Goal: Task Accomplishment & Management: Manage account settings

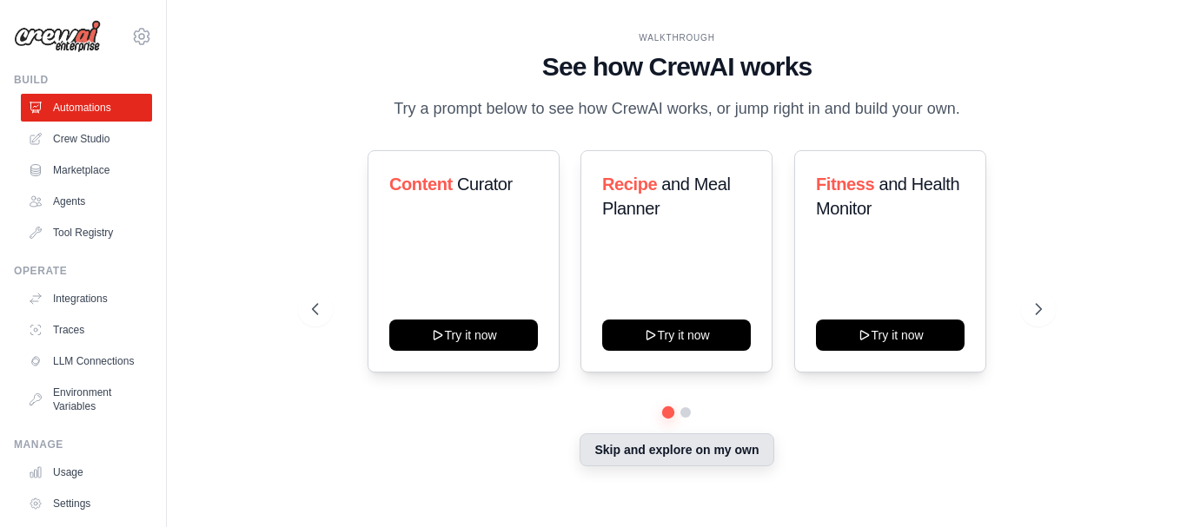
click at [737, 454] on button "Skip and explore on my own" at bounding box center [677, 450] width 194 height 33
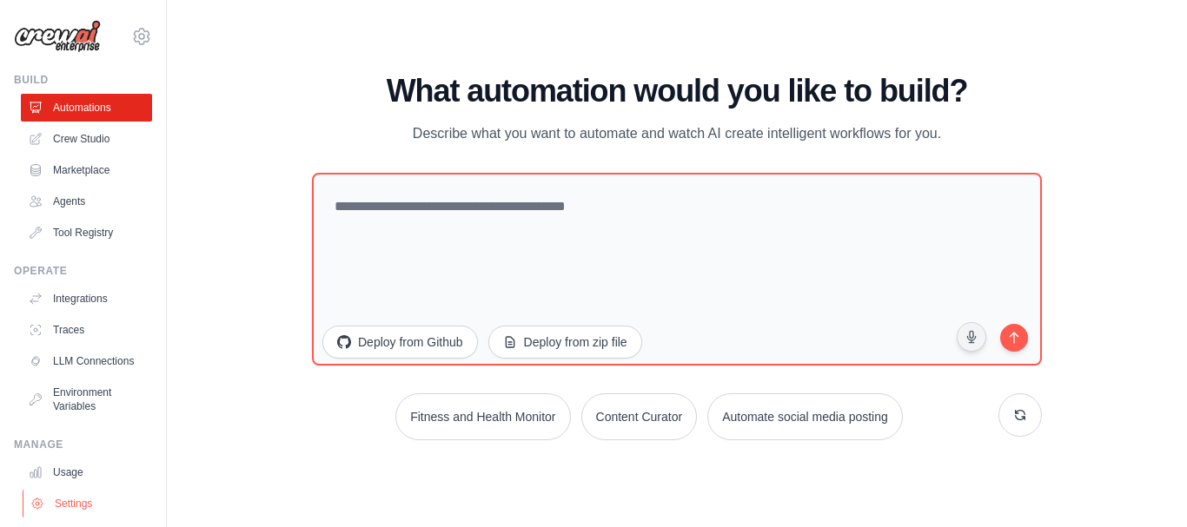
click at [76, 518] on link "Settings" at bounding box center [88, 504] width 131 height 28
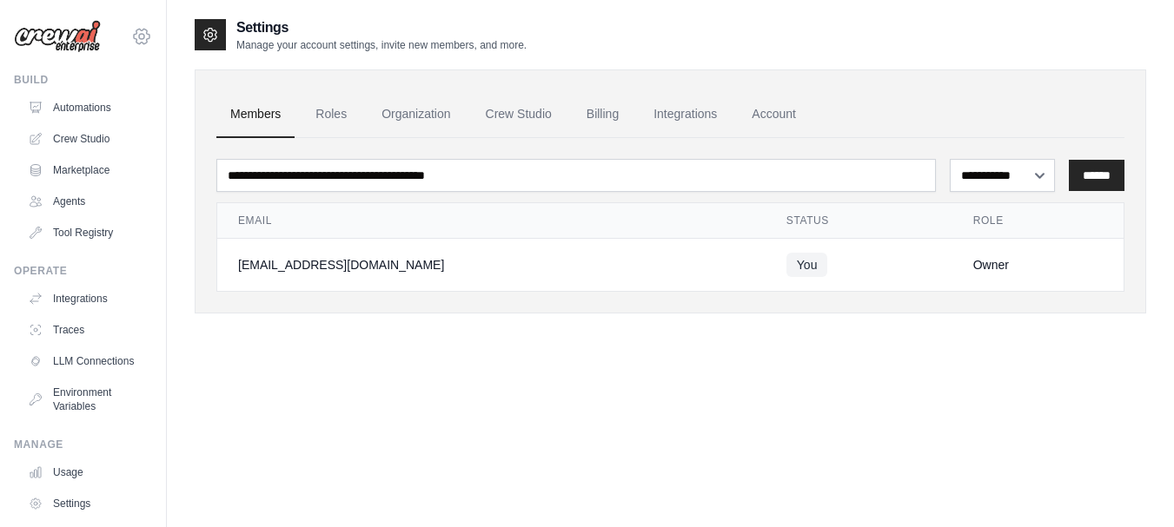
click at [132, 45] on icon at bounding box center [141, 36] width 21 height 21
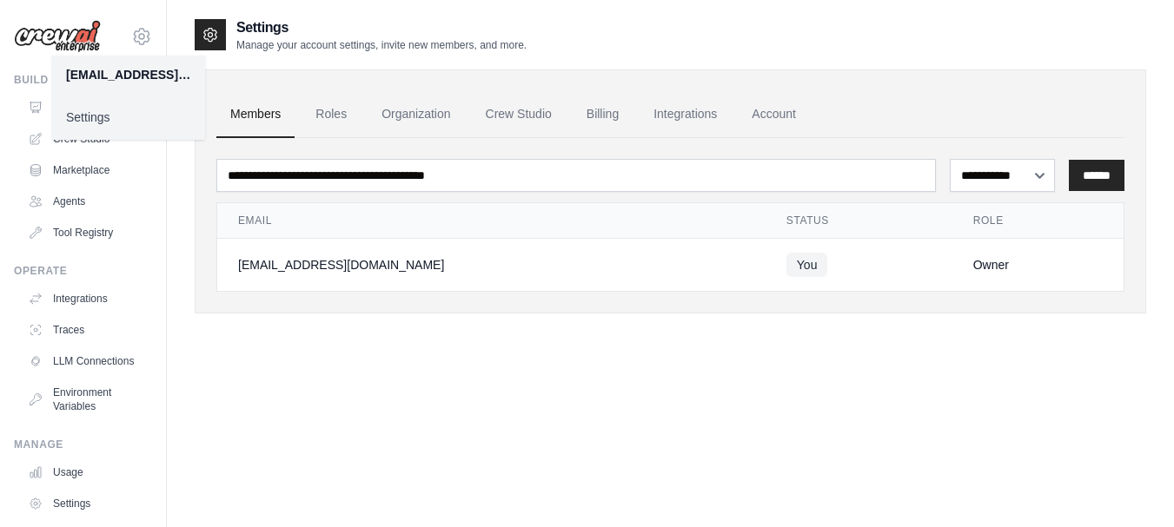
click at [103, 124] on link "Settings" at bounding box center [128, 117] width 153 height 31
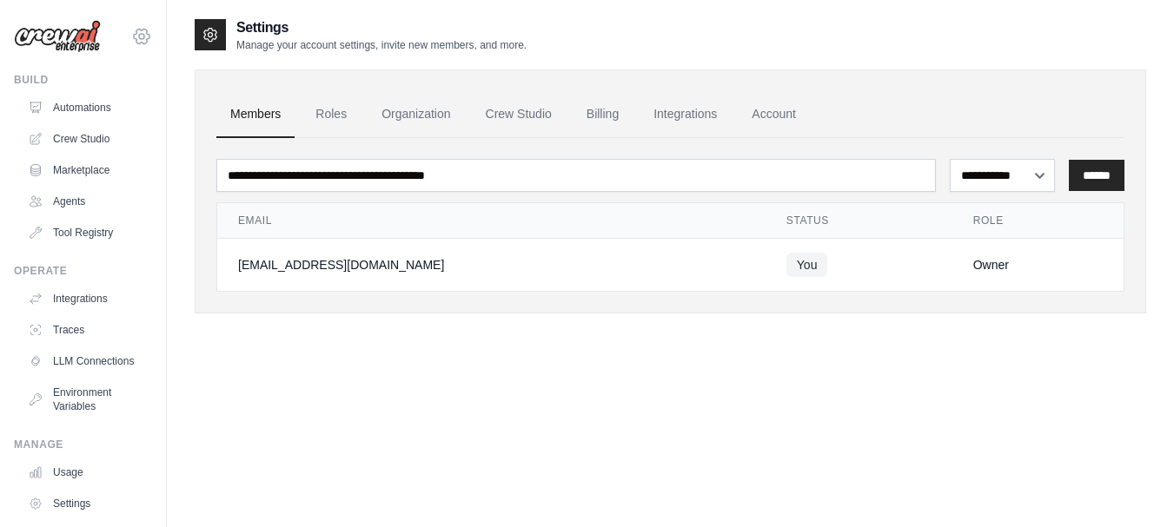
click at [133, 46] on icon at bounding box center [141, 36] width 21 height 21
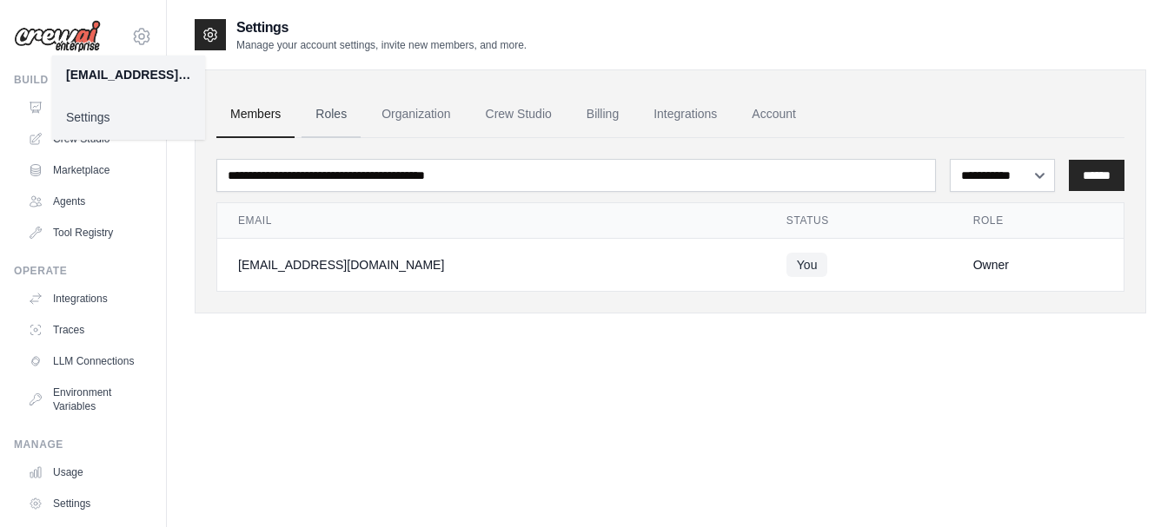
click at [328, 117] on link "Roles" at bounding box center [330, 114] width 59 height 47
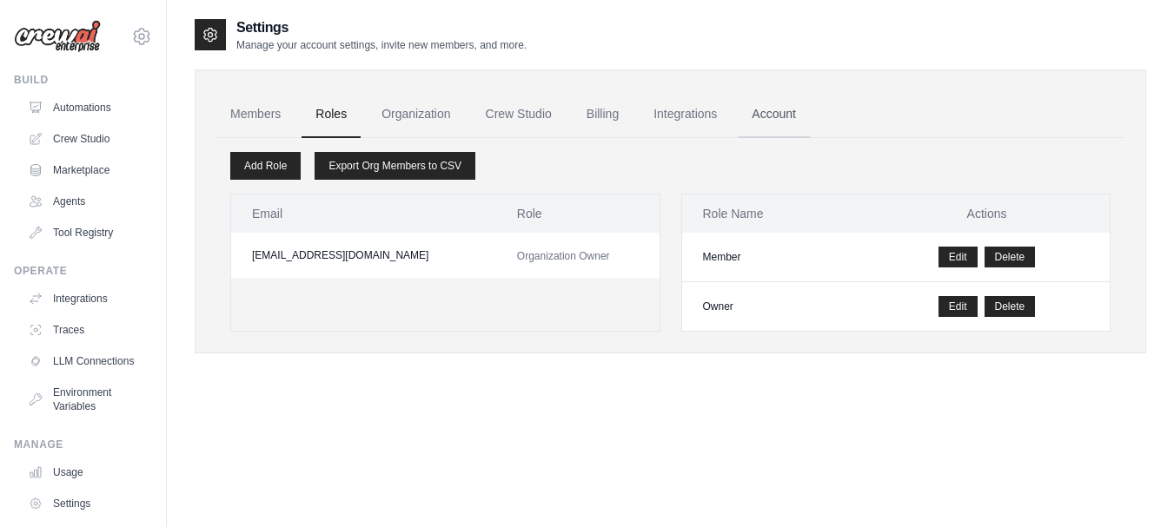
click at [790, 118] on link "Account" at bounding box center [774, 114] width 72 height 47
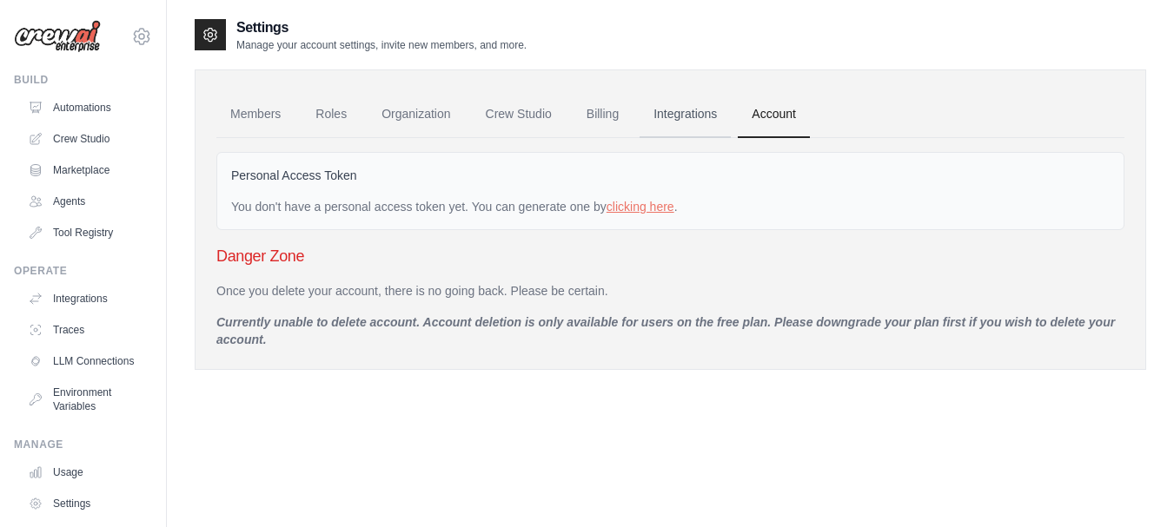
click at [720, 113] on link "Integrations" at bounding box center [684, 114] width 91 height 47
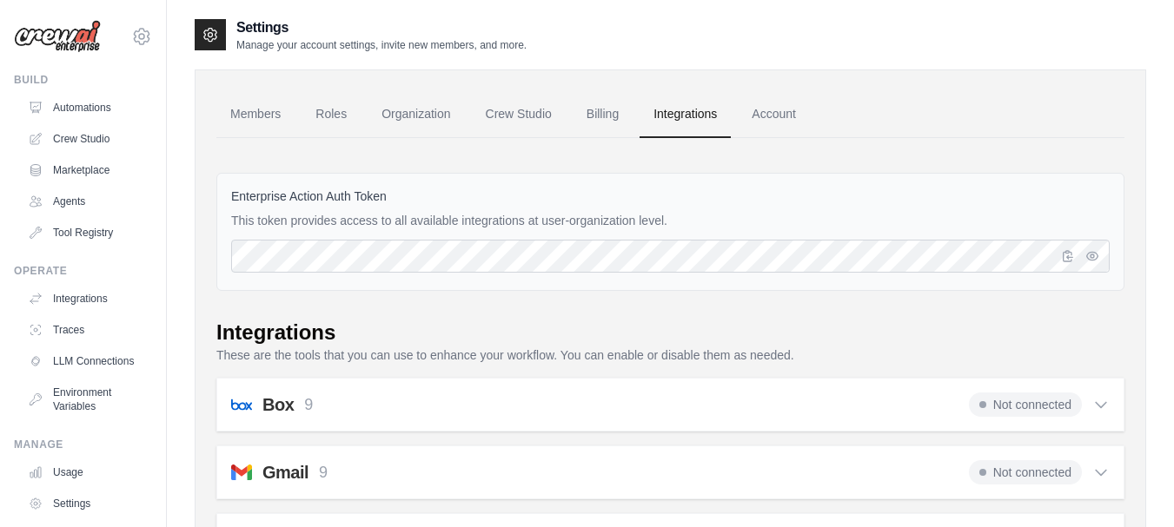
click at [580, 133] on link "Billing" at bounding box center [603, 114] width 60 height 47
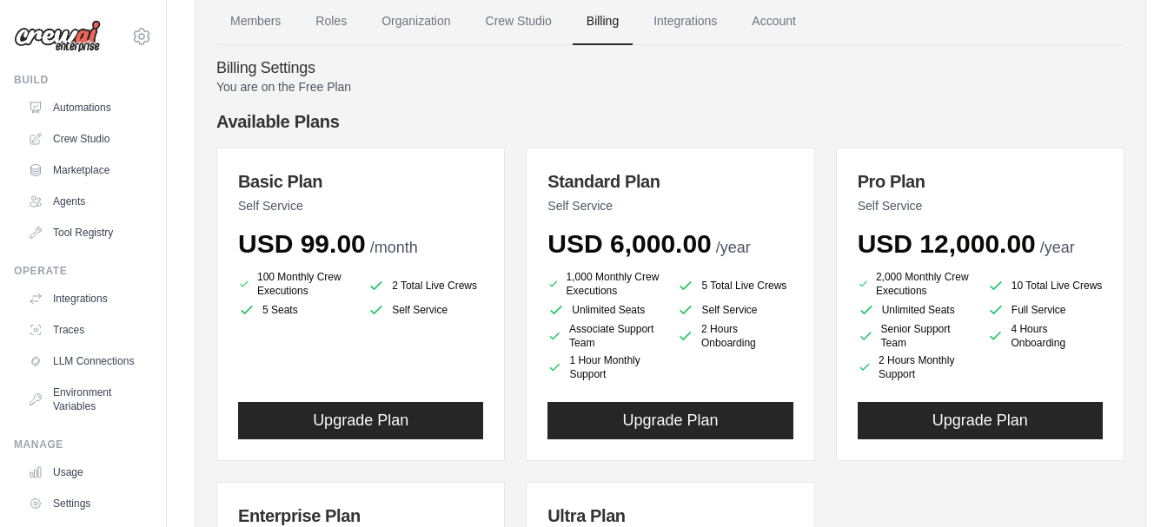
scroll to position [92, 0]
click at [311, 266] on div "Basic Plan Self Service USD 99.00 /month 100 Monthly Crew Executions 2 Total Li…" at bounding box center [360, 306] width 288 height 314
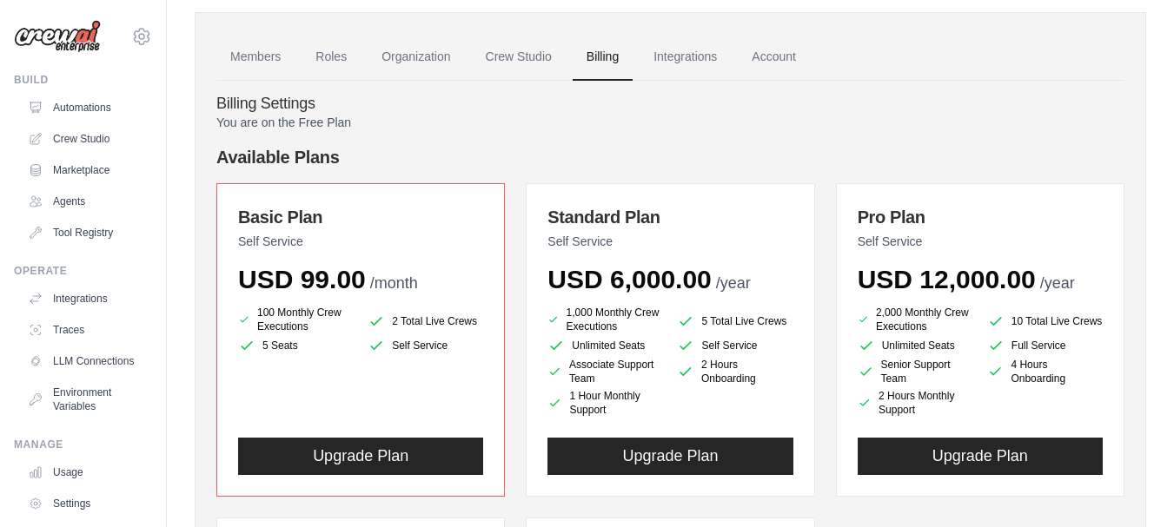
scroll to position [0, 0]
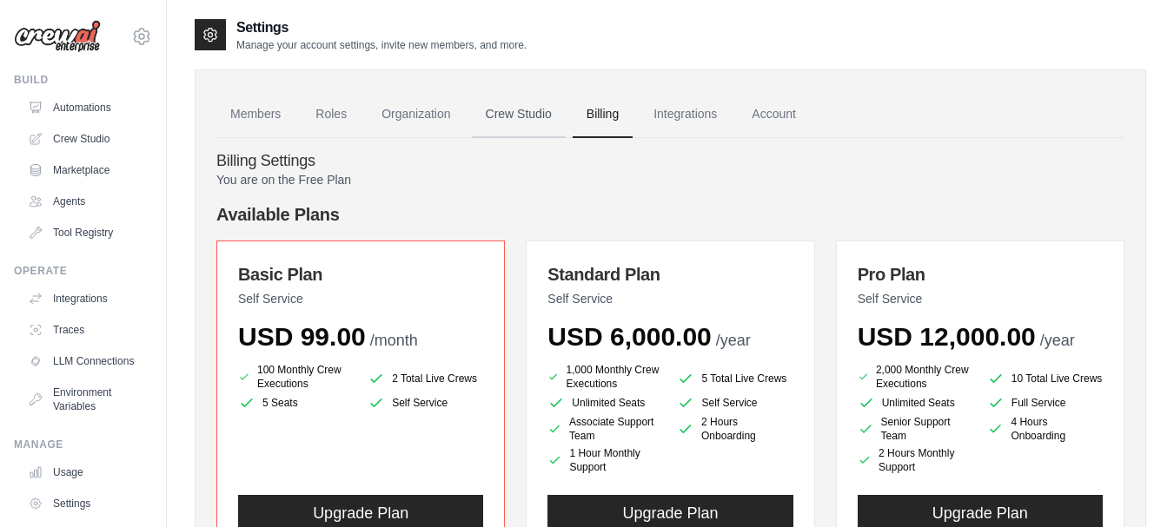
click at [516, 109] on link "Crew Studio" at bounding box center [519, 114] width 94 height 47
